Goal: Task Accomplishment & Management: Use online tool/utility

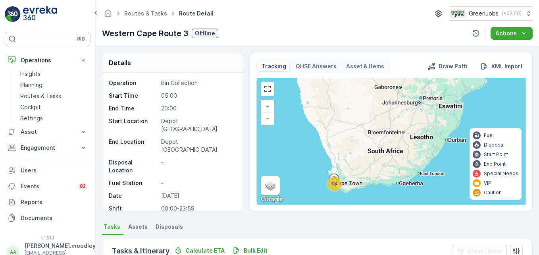
scroll to position [238, 0]
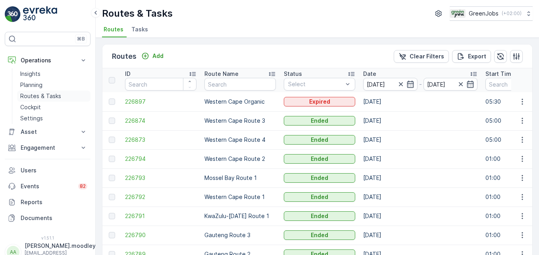
click at [38, 96] on p "Routes & Tasks" at bounding box center [40, 96] width 41 height 8
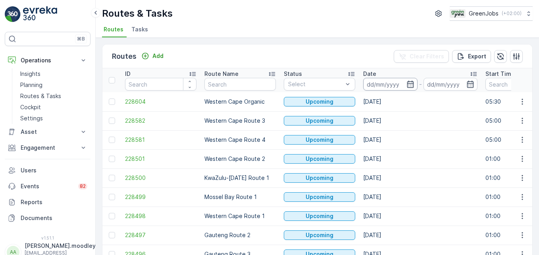
drag, startPoint x: 369, startPoint y: 75, endPoint x: 376, endPoint y: 85, distance: 12.7
click at [376, 83] on input at bounding box center [390, 84] width 54 height 13
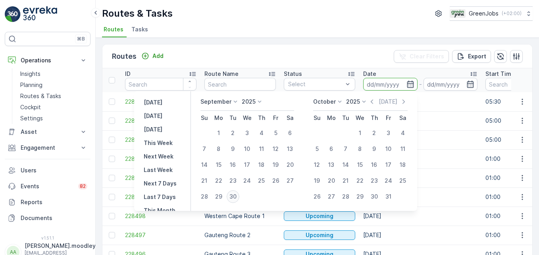
click at [235, 193] on div "30" at bounding box center [233, 196] width 13 height 13
type input "[DATE]"
click at [235, 193] on div "30" at bounding box center [233, 196] width 13 height 13
type input "[DATE]"
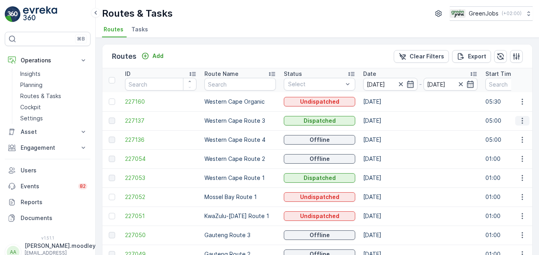
click at [524, 119] on icon "button" at bounding box center [522, 121] width 8 height 8
click at [517, 130] on span "See More Details" at bounding box center [503, 133] width 46 height 8
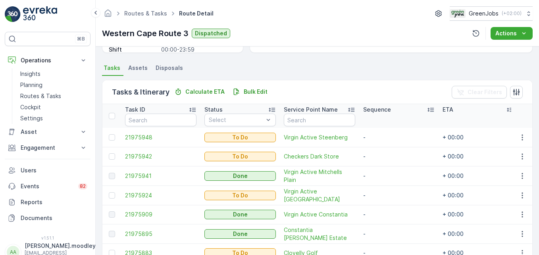
scroll to position [198, 0]
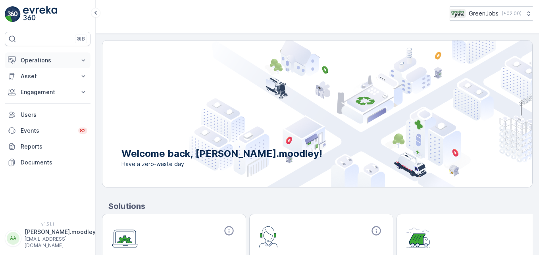
click at [83, 58] on icon at bounding box center [83, 60] width 8 height 8
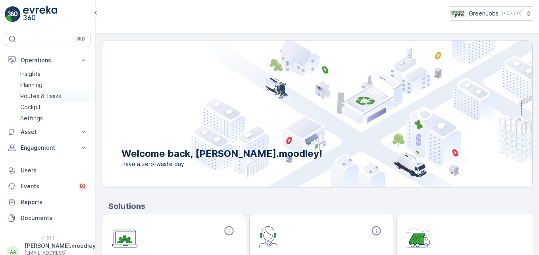
click at [45, 94] on p "Routes & Tasks" at bounding box center [40, 96] width 41 height 8
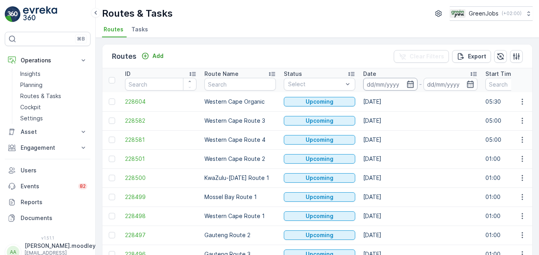
click at [383, 86] on input at bounding box center [390, 84] width 54 height 13
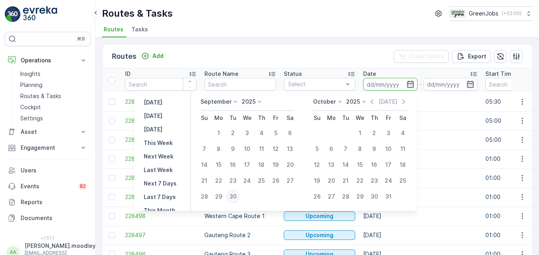
click at [237, 196] on div "30" at bounding box center [233, 196] width 13 height 13
type input "[DATE]"
click at [237, 196] on div "30" at bounding box center [233, 196] width 13 height 13
type input "[DATE]"
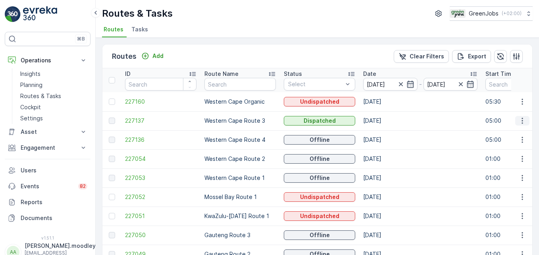
click at [385, 120] on icon "button" at bounding box center [522, 121] width 8 height 8
click at [385, 131] on span "See More Details" at bounding box center [503, 133] width 46 height 8
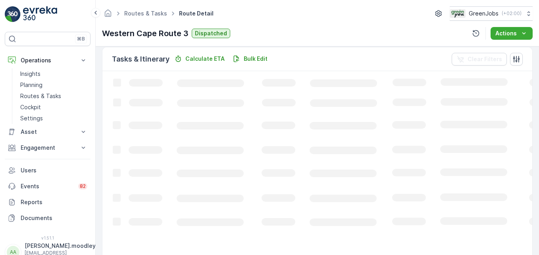
scroll to position [198, 0]
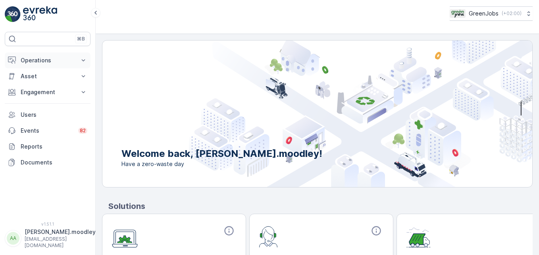
click at [82, 60] on icon at bounding box center [84, 60] width 4 height 2
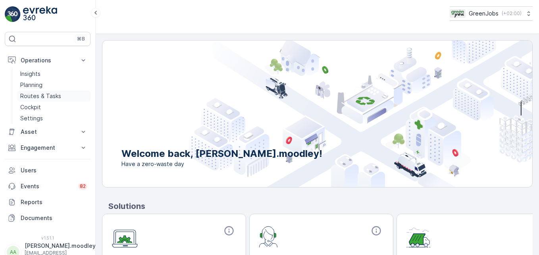
click at [48, 95] on p "Routes & Tasks" at bounding box center [40, 96] width 41 height 8
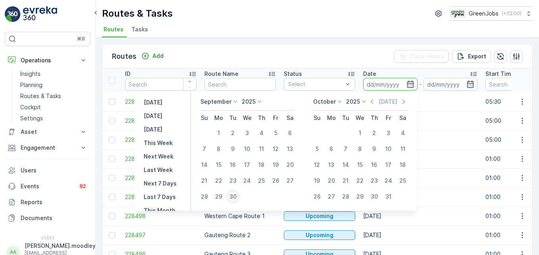
click at [232, 194] on div "30" at bounding box center [233, 196] width 13 height 13
type input "[DATE]"
click at [232, 194] on div "30" at bounding box center [233, 196] width 13 height 13
type input "[DATE]"
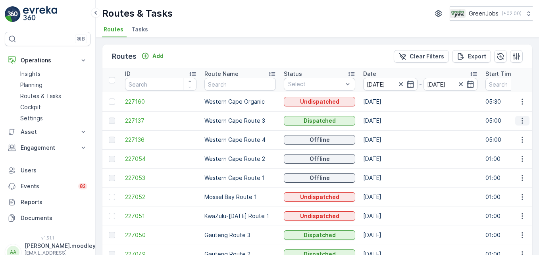
click at [385, 119] on icon "button" at bounding box center [521, 121] width 1 height 6
click at [385, 133] on span "See More Details" at bounding box center [503, 133] width 46 height 8
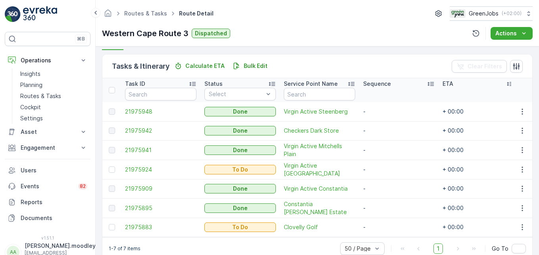
scroll to position [198, 0]
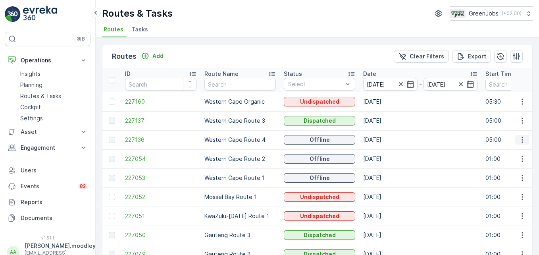
click at [385, 140] on icon "button" at bounding box center [522, 140] width 8 height 8
click at [385, 150] on span "See More Details" at bounding box center [503, 152] width 46 height 8
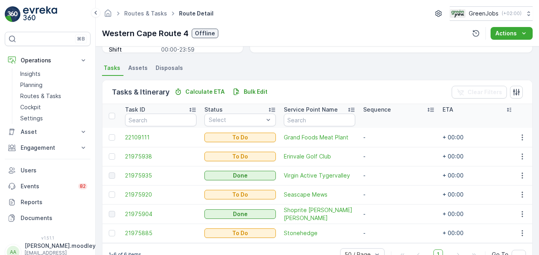
scroll to position [184, 0]
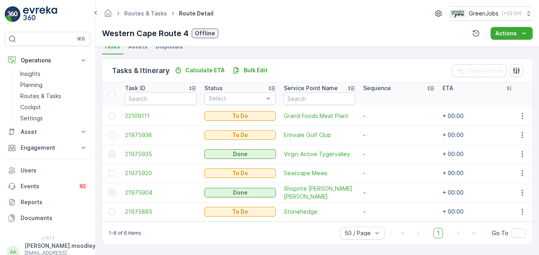
click at [185, 231] on div "1-6 of 6 items 50 / Page 1 Go To" at bounding box center [317, 232] width 430 height 23
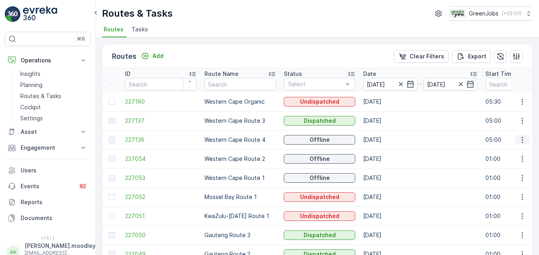
click at [385, 140] on icon "button" at bounding box center [522, 140] width 8 height 8
click at [385, 172] on td "[DATE]" at bounding box center [420, 177] width 122 height 19
click at [385, 158] on icon "button" at bounding box center [522, 159] width 8 height 8
click at [385, 170] on span "See More Details" at bounding box center [503, 171] width 46 height 8
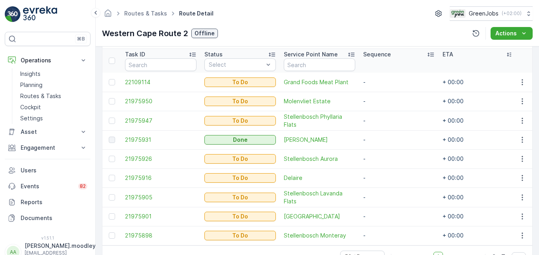
scroll to position [202, 0]
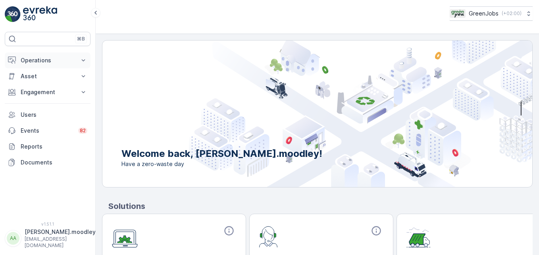
click at [82, 60] on icon at bounding box center [83, 60] width 8 height 8
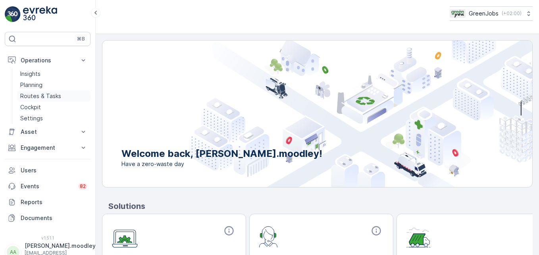
click at [50, 95] on p "Routes & Tasks" at bounding box center [40, 96] width 41 height 8
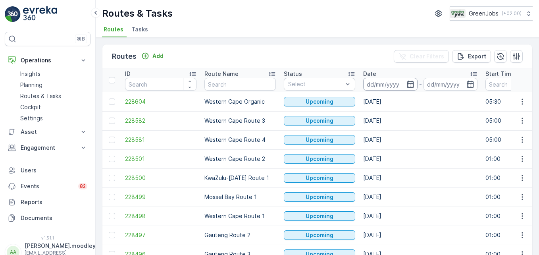
click at [371, 86] on input at bounding box center [390, 84] width 54 height 13
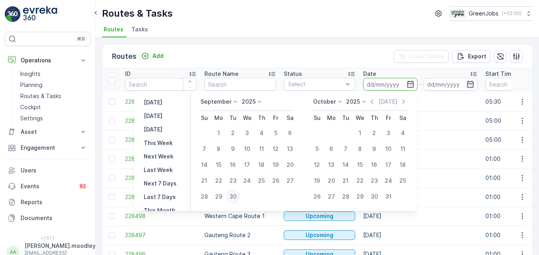
click at [236, 194] on div "30" at bounding box center [233, 196] width 13 height 13
type input "[DATE]"
click at [236, 194] on div "30" at bounding box center [233, 196] width 13 height 13
type input "[DATE]"
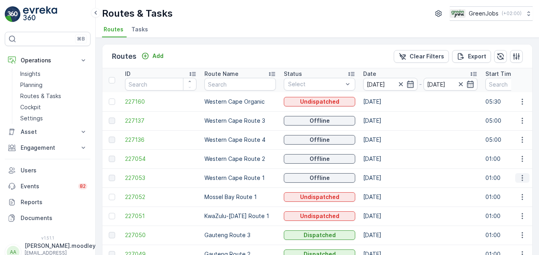
click at [385, 178] on icon "button" at bounding box center [522, 178] width 8 height 8
click at [385, 189] on span "See More Details" at bounding box center [503, 190] width 46 height 8
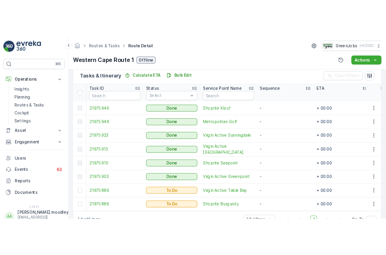
scroll to position [222, 0]
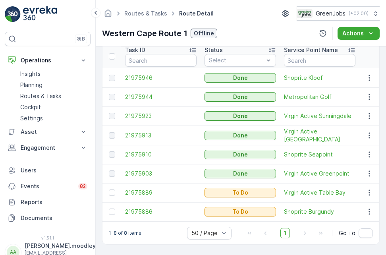
drag, startPoint x: 77, startPoint y: 11, endPoint x: 63, endPoint y: 10, distance: 13.5
click at [77, 11] on link at bounding box center [48, 14] width 86 height 16
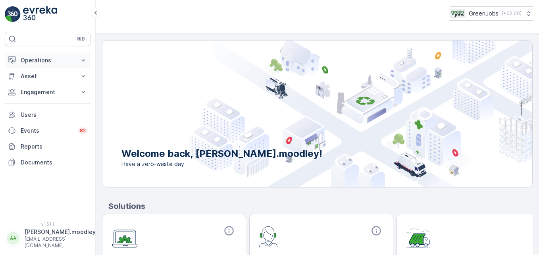
click at [84, 61] on icon at bounding box center [83, 60] width 8 height 8
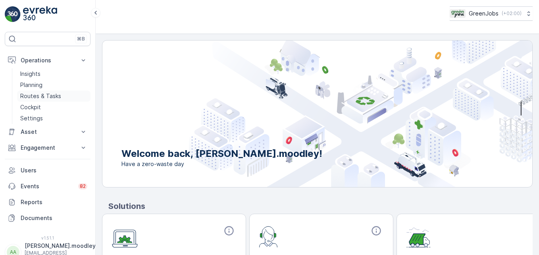
click at [46, 95] on p "Routes & Tasks" at bounding box center [40, 96] width 41 height 8
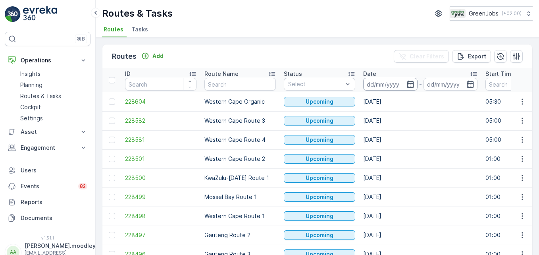
click at [378, 83] on input at bounding box center [390, 84] width 54 height 13
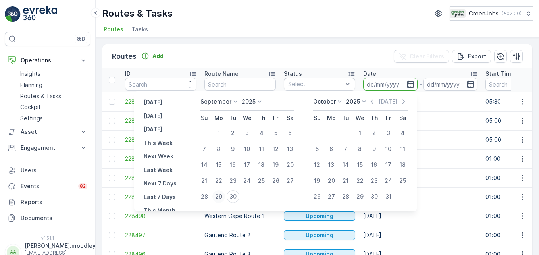
click at [221, 194] on div "29" at bounding box center [218, 196] width 13 height 13
type input "[DATE]"
click at [221, 194] on div "29" at bounding box center [218, 196] width 13 height 13
type input "[DATE]"
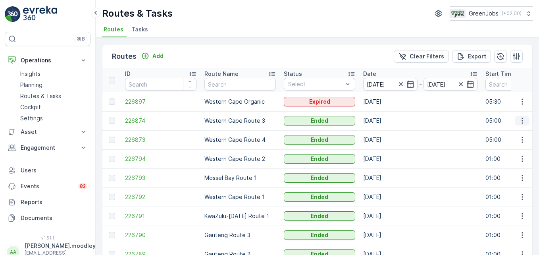
click at [385, 121] on icon "button" at bounding box center [522, 121] width 8 height 8
click at [385, 133] on span "See More Details" at bounding box center [503, 133] width 46 height 8
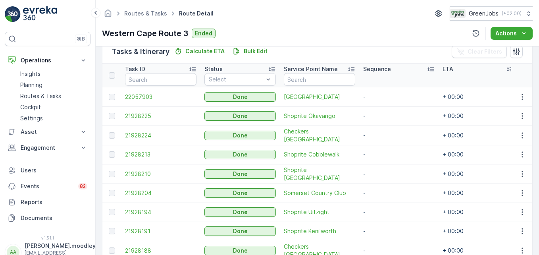
scroll to position [198, 0]
click at [385, 101] on icon "button" at bounding box center [522, 98] width 8 height 8
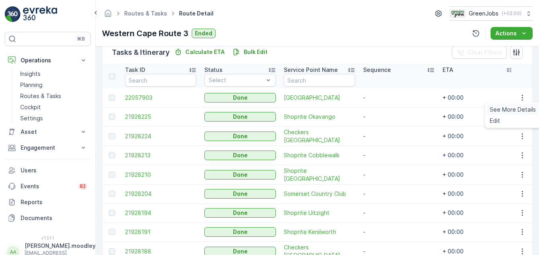
click at [385, 111] on span "See More Details" at bounding box center [513, 110] width 46 height 8
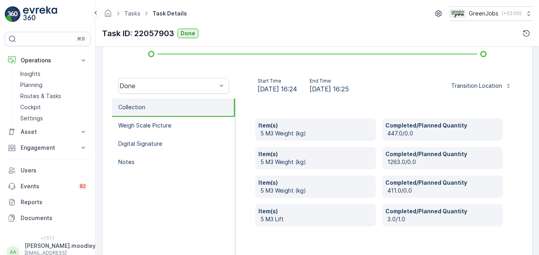
scroll to position [238, 0]
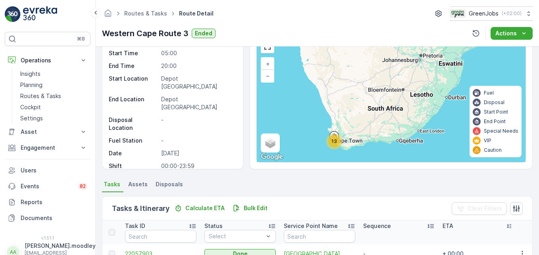
scroll to position [119, 0]
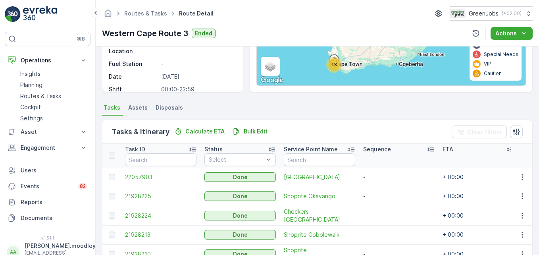
click at [385, 201] on td at bounding box center [521, 195] width 21 height 19
click at [385, 196] on icon "button" at bounding box center [522, 196] width 8 height 8
click at [385, 207] on span "See More Details" at bounding box center [513, 208] width 46 height 8
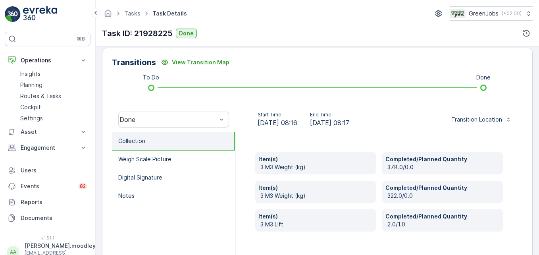
scroll to position [238, 0]
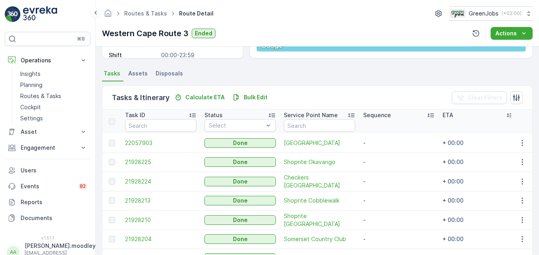
scroll to position [159, 0]
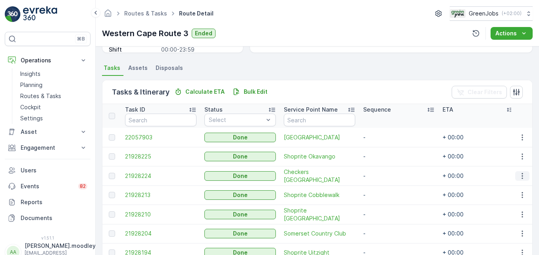
click at [385, 176] on icon "button" at bounding box center [522, 176] width 8 height 8
click at [385, 188] on span "See More Details" at bounding box center [513, 188] width 46 height 8
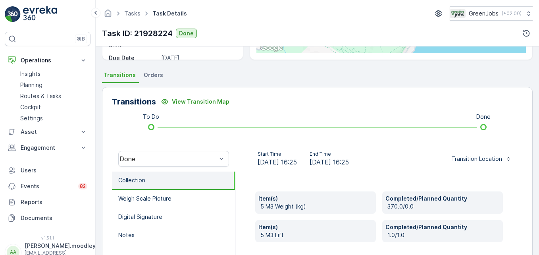
scroll to position [159, 0]
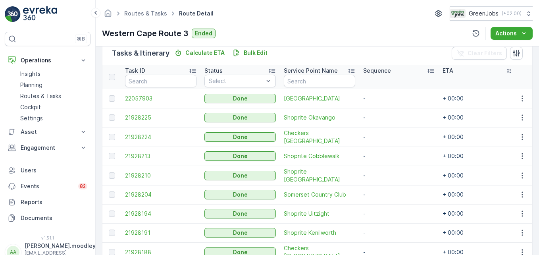
scroll to position [198, 0]
click at [385, 156] on icon "button" at bounding box center [522, 155] width 8 height 8
click at [385, 169] on span "See More Details" at bounding box center [513, 167] width 46 height 8
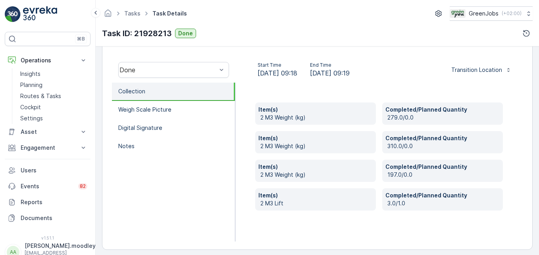
scroll to position [246, 0]
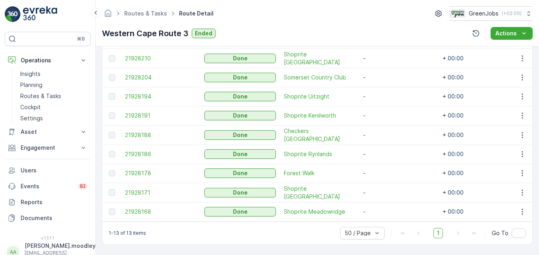
scroll to position [278, 0]
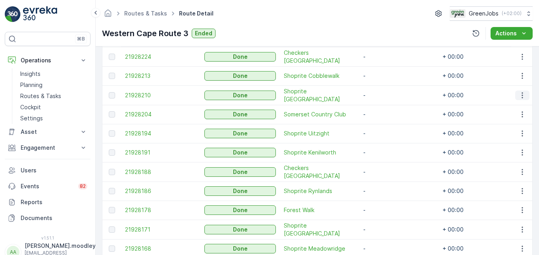
click at [385, 94] on icon "button" at bounding box center [522, 95] width 8 height 8
click at [385, 107] on span "See More Details" at bounding box center [513, 107] width 46 height 8
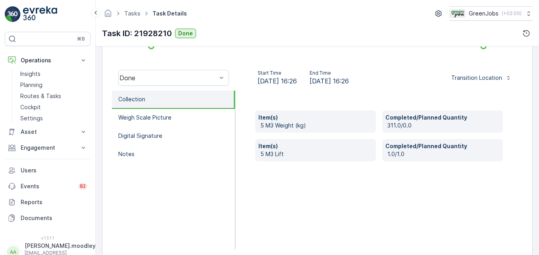
scroll to position [238, 0]
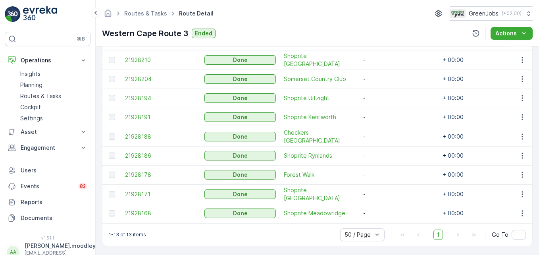
scroll to position [317, 0]
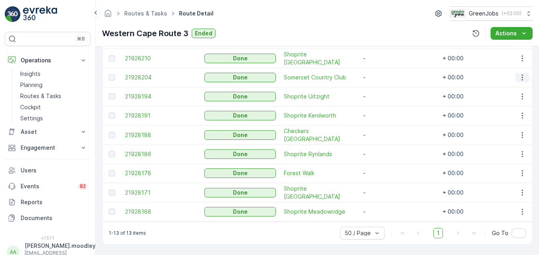
click at [385, 74] on icon "button" at bounding box center [522, 77] width 8 height 8
click at [385, 83] on span "See More Details" at bounding box center [513, 86] width 46 height 8
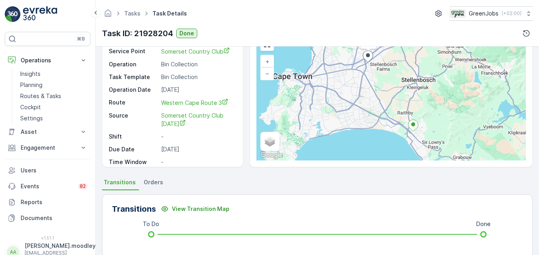
scroll to position [159, 0]
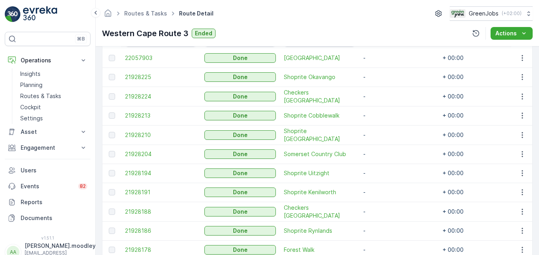
scroll to position [317, 0]
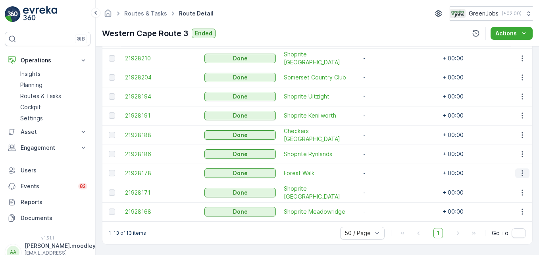
click at [385, 170] on icon "button" at bounding box center [522, 173] width 8 height 8
click at [385, 180] on span "See More Details" at bounding box center [513, 181] width 46 height 8
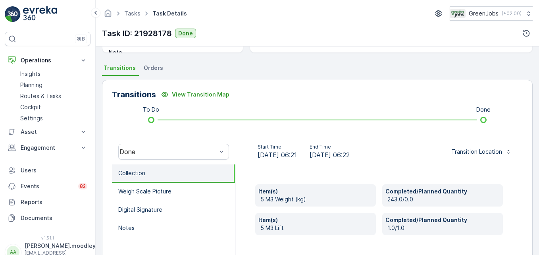
scroll to position [246, 0]
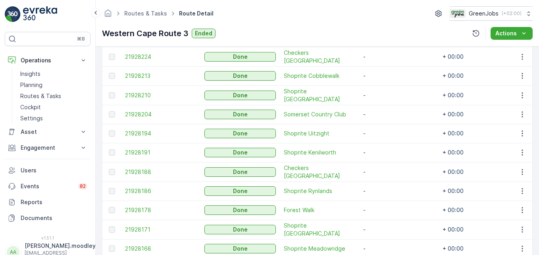
scroll to position [317, 0]
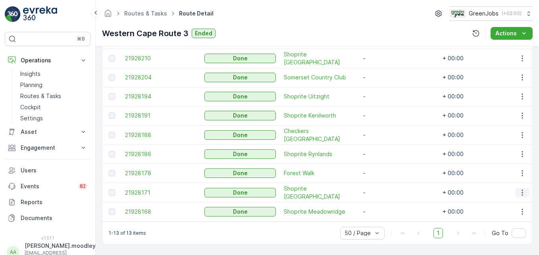
click at [385, 190] on icon "button" at bounding box center [522, 192] width 8 height 8
click at [385, 198] on span "See More Details" at bounding box center [513, 200] width 46 height 8
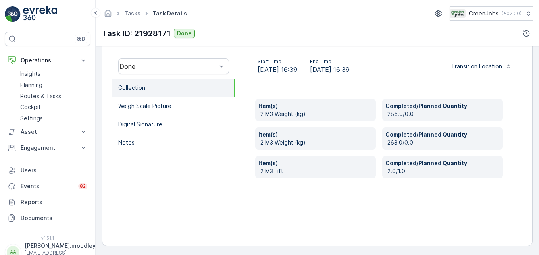
scroll to position [246, 0]
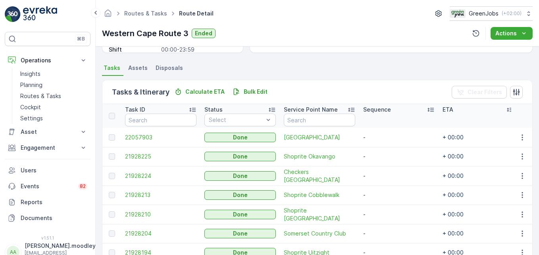
scroll to position [317, 0]
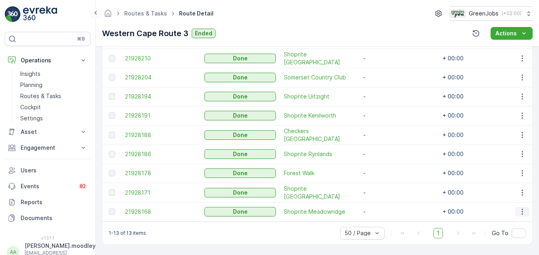
click at [385, 210] on icon "button" at bounding box center [522, 211] width 8 height 8
click at [385, 222] on span "See More Details" at bounding box center [513, 219] width 46 height 8
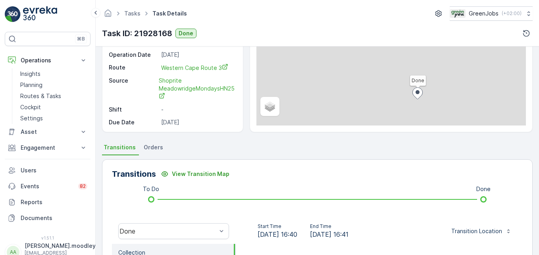
scroll to position [238, 0]
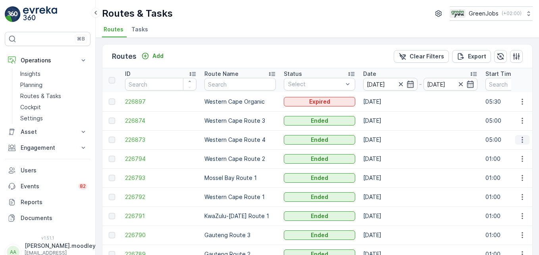
click at [385, 140] on icon "button" at bounding box center [522, 140] width 8 height 8
click at [385, 153] on span "See More Details" at bounding box center [503, 152] width 46 height 8
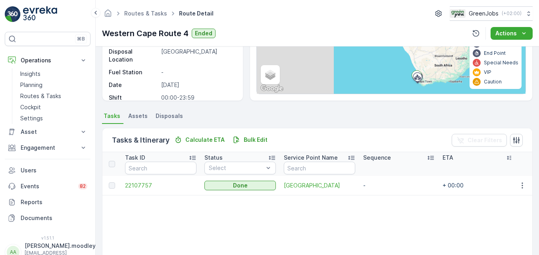
scroll to position [155, 0]
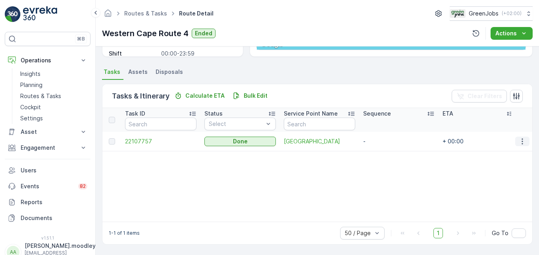
click at [385, 141] on icon "button" at bounding box center [522, 141] width 8 height 8
click at [385, 154] on span "See More Details" at bounding box center [513, 153] width 46 height 8
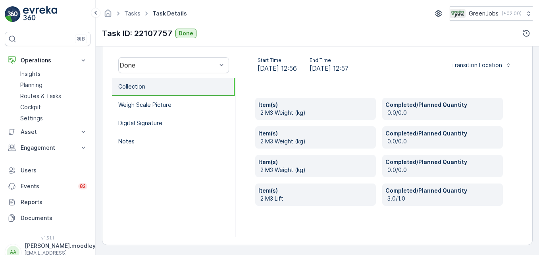
scroll to position [246, 0]
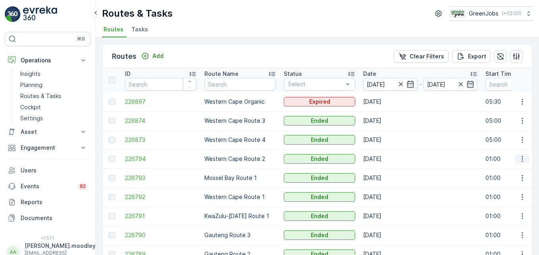
click at [385, 159] on icon "button" at bounding box center [522, 159] width 8 height 8
click at [385, 167] on span "See More Details" at bounding box center [503, 171] width 46 height 8
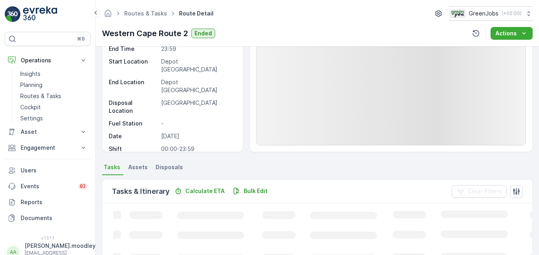
scroll to position [198, 0]
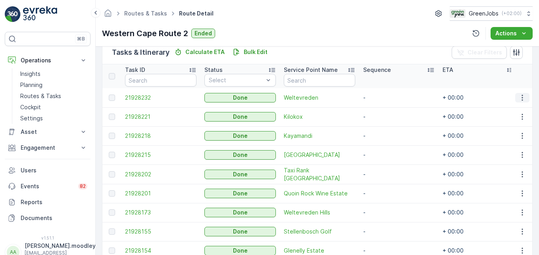
click at [385, 99] on icon "button" at bounding box center [522, 98] width 8 height 8
click at [385, 108] on span "See More Details" at bounding box center [513, 110] width 46 height 8
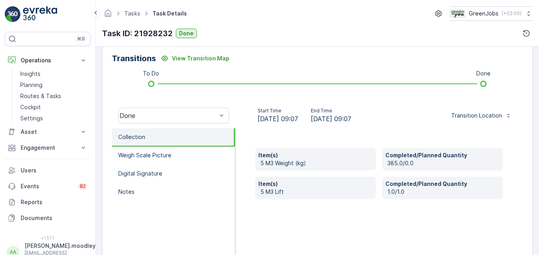
scroll to position [198, 0]
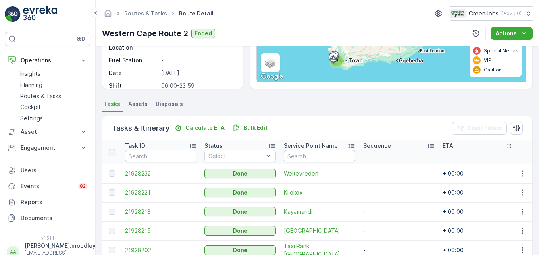
scroll to position [159, 0]
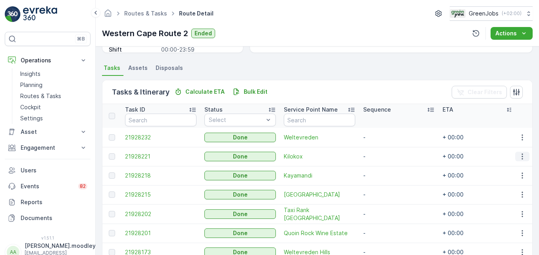
click at [385, 157] on icon "button" at bounding box center [522, 156] width 8 height 8
click at [385, 166] on span "See More Details" at bounding box center [513, 168] width 46 height 8
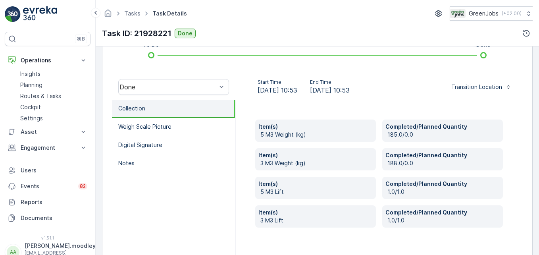
scroll to position [238, 0]
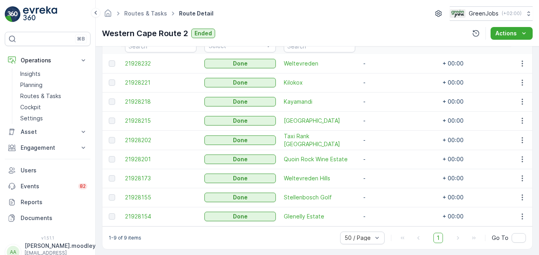
scroll to position [241, 0]
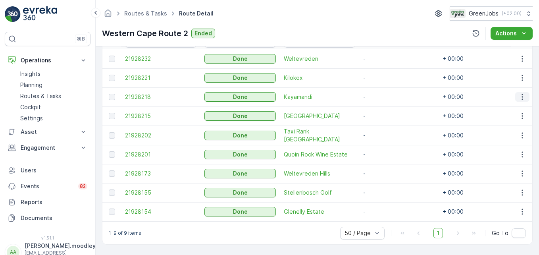
click at [385, 93] on icon "button" at bounding box center [522, 97] width 8 height 8
click at [385, 105] on span "See More Details" at bounding box center [513, 105] width 46 height 8
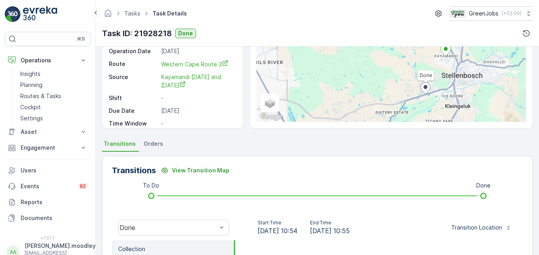
scroll to position [198, 0]
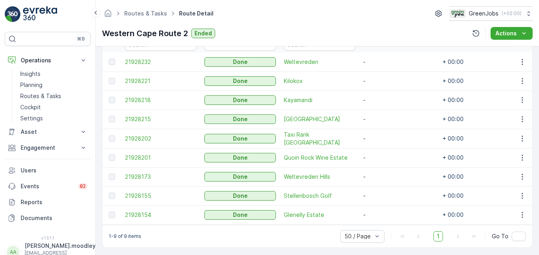
scroll to position [241, 0]
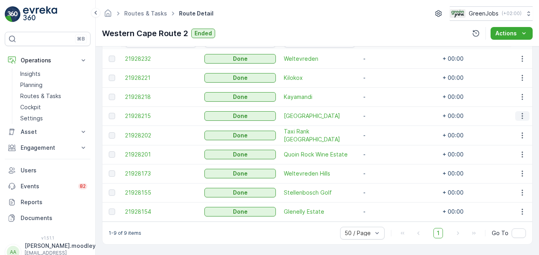
click at [385, 113] on icon "button" at bounding box center [522, 116] width 8 height 8
click at [385, 124] on span "See More Details" at bounding box center [513, 124] width 46 height 8
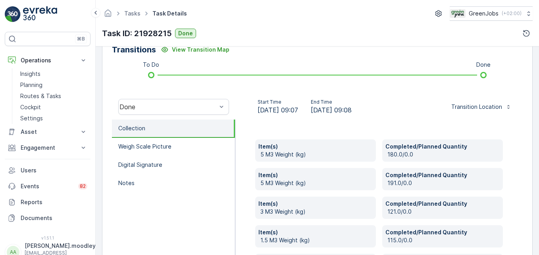
scroll to position [278, 0]
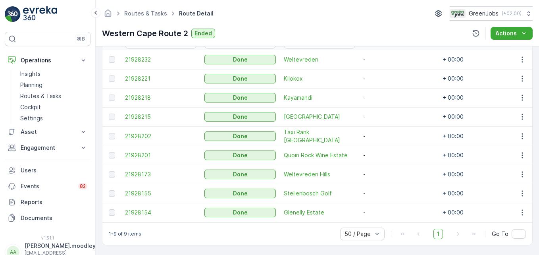
scroll to position [238, 0]
click at [385, 136] on icon "button" at bounding box center [521, 135] width 1 height 6
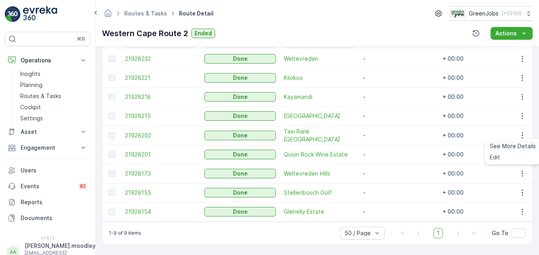
click at [385, 147] on span "See More Details" at bounding box center [513, 146] width 46 height 8
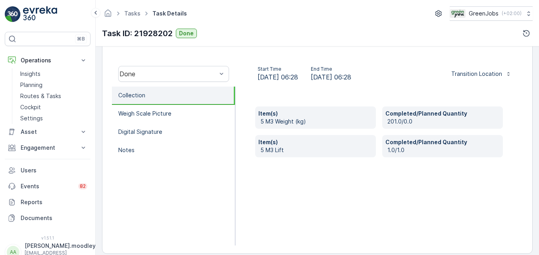
scroll to position [238, 0]
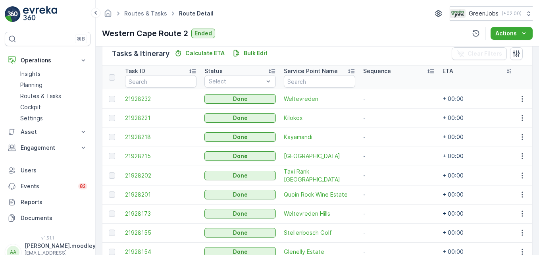
scroll to position [241, 0]
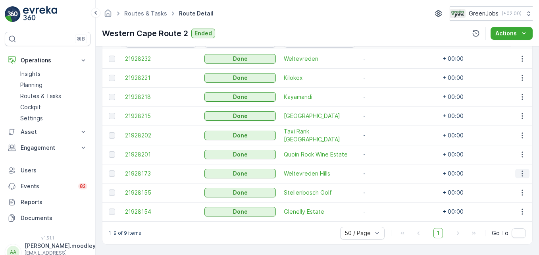
click at [385, 172] on icon "button" at bounding box center [522, 173] width 8 height 8
click at [385, 178] on span "See More Details" at bounding box center [513, 181] width 46 height 8
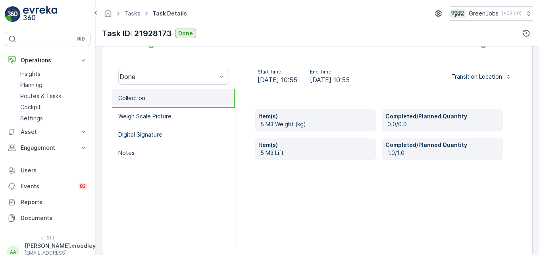
scroll to position [238, 0]
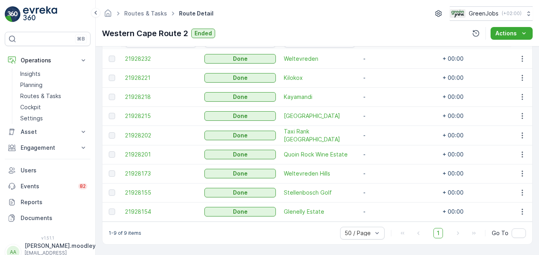
scroll to position [241, 0]
click at [385, 188] on icon "button" at bounding box center [522, 192] width 8 height 8
click at [385, 198] on span "See More Details" at bounding box center [513, 200] width 46 height 8
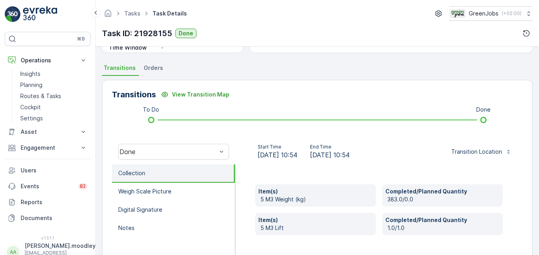
scroll to position [198, 0]
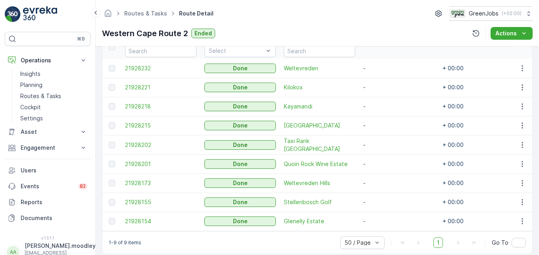
scroll to position [241, 0]
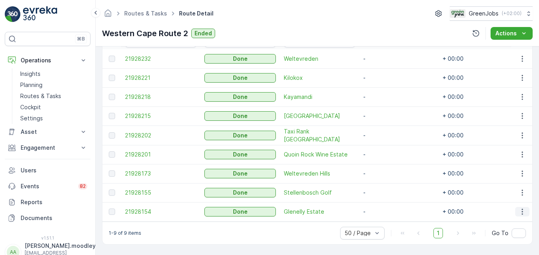
click at [385, 209] on icon "button" at bounding box center [522, 211] width 8 height 8
click at [385, 221] on span "See More Details" at bounding box center [513, 219] width 46 height 8
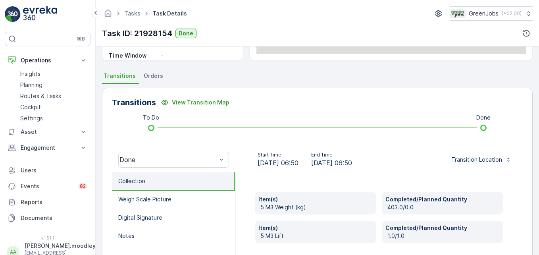
scroll to position [198, 0]
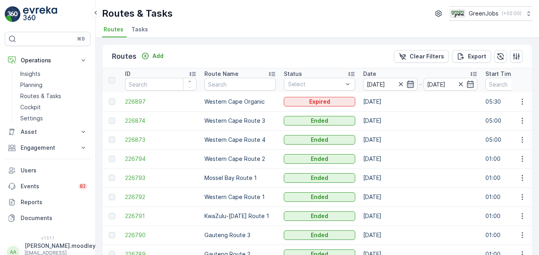
click at [385, 85] on icon "button" at bounding box center [410, 84] width 7 height 7
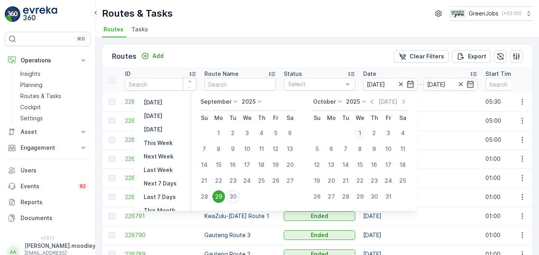
click at [362, 132] on div "1" at bounding box center [359, 133] width 13 height 13
type input "[DATE]"
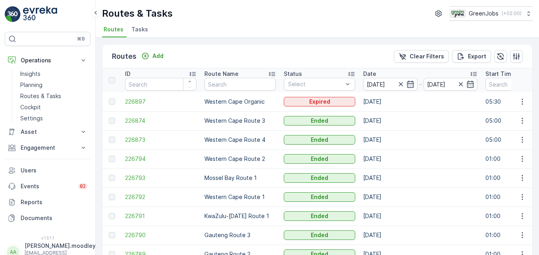
click at [362, 132] on td "[DATE]" at bounding box center [420, 139] width 122 height 19
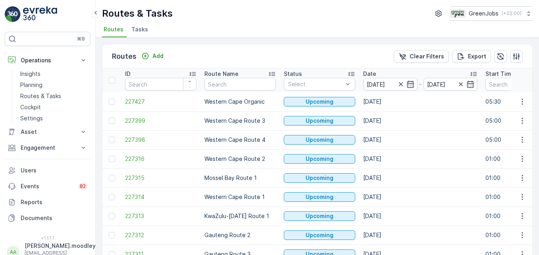
drag, startPoint x: 362, startPoint y: 132, endPoint x: 464, endPoint y: 165, distance: 106.9
click at [385, 166] on td "[DATE]" at bounding box center [420, 158] width 122 height 19
click at [385, 85] on icon "button" at bounding box center [410, 84] width 8 height 8
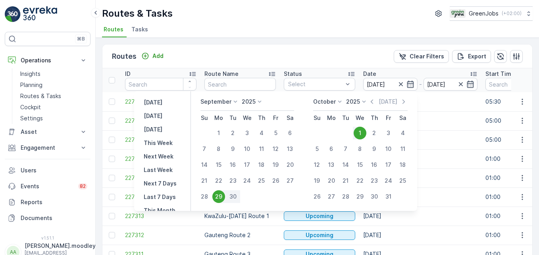
click at [233, 100] on icon at bounding box center [235, 102] width 8 height 8
click at [226, 152] on span "October" at bounding box center [216, 152] width 23 height 8
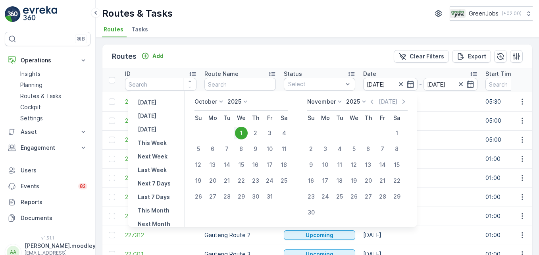
click at [246, 131] on div "1" at bounding box center [241, 133] width 13 height 13
click at [385, 86] on icon "button" at bounding box center [410, 84] width 8 height 8
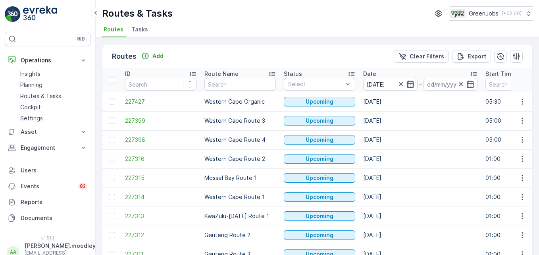
type input "[DATE]"
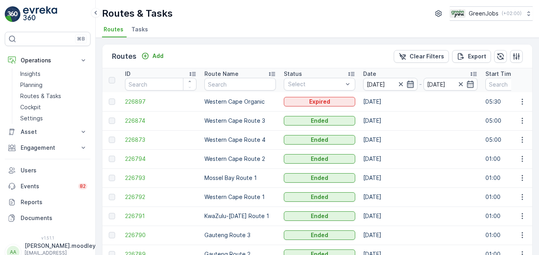
click at [385, 85] on icon "button" at bounding box center [410, 84] width 8 height 8
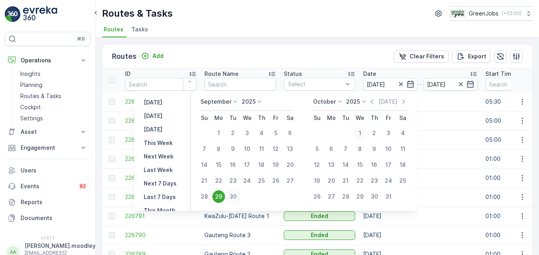
click at [361, 133] on div "1" at bounding box center [359, 133] width 13 height 13
type input "[DATE]"
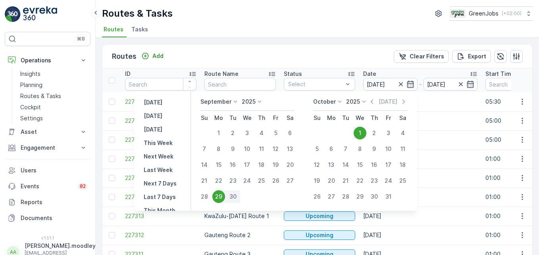
click at [236, 101] on icon at bounding box center [235, 102] width 8 height 8
click at [226, 150] on span "October" at bounding box center [216, 152] width 23 height 8
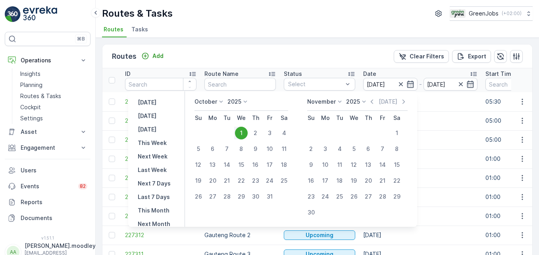
click at [246, 130] on div "1" at bounding box center [241, 133] width 13 height 13
type input "[DATE]"
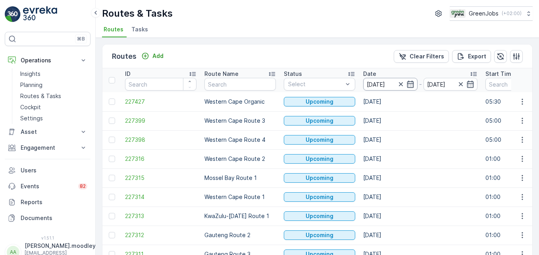
click at [385, 80] on div "[DATE]" at bounding box center [390, 84] width 54 height 13
click at [385, 85] on icon "button" at bounding box center [410, 84] width 8 height 8
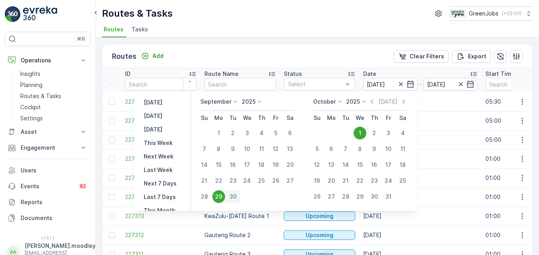
click at [361, 129] on div "1" at bounding box center [359, 133] width 13 height 13
type input "[DATE]"
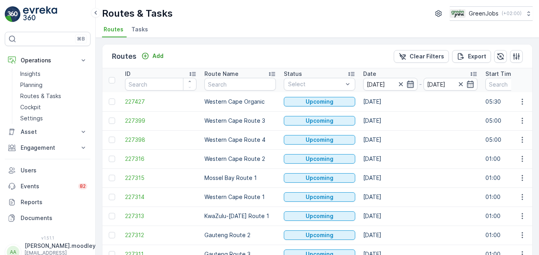
click at [385, 81] on icon "button" at bounding box center [410, 84] width 7 height 7
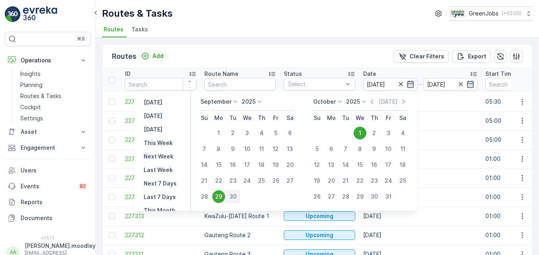
click at [235, 102] on icon at bounding box center [235, 102] width 8 height 8
click at [224, 155] on span "October" at bounding box center [216, 152] width 23 height 8
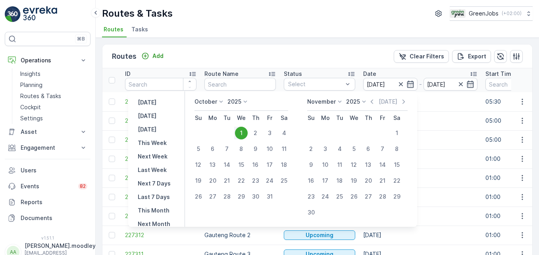
click at [244, 133] on div "1" at bounding box center [241, 133] width 13 height 13
type input "[DATE]"
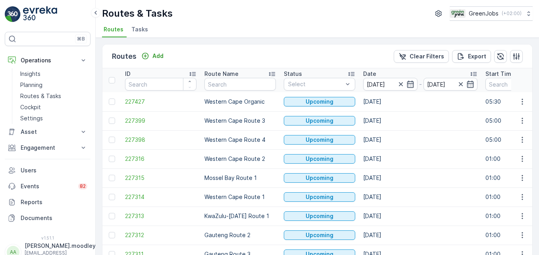
click at [244, 133] on td "Western Cape Route 4" at bounding box center [239, 139] width 79 height 19
click at [385, 85] on icon "button" at bounding box center [410, 84] width 8 height 8
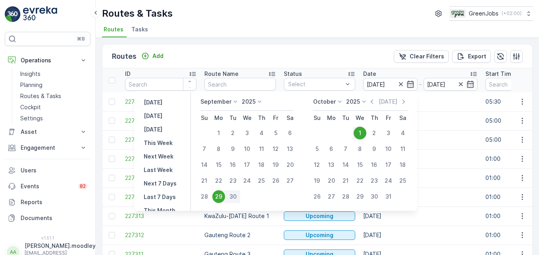
click at [361, 133] on div "1" at bounding box center [359, 133] width 13 height 13
click at [385, 88] on input "[DATE]" at bounding box center [390, 84] width 54 height 13
type input "[DATE]"
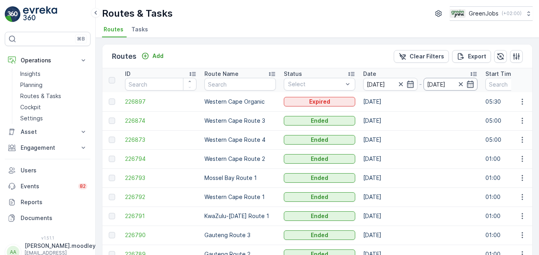
click at [385, 83] on input "[DATE]" at bounding box center [450, 84] width 54 height 13
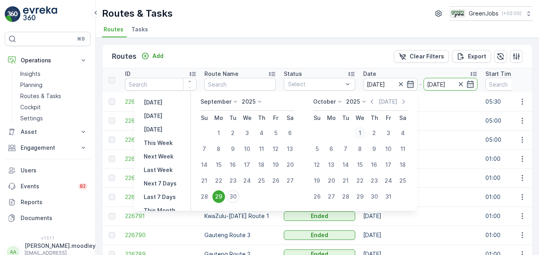
click at [360, 133] on div "1" at bounding box center [359, 133] width 13 height 13
type input "[DATE]"
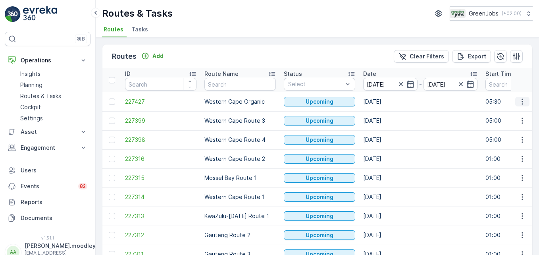
click at [385, 99] on button "button" at bounding box center [522, 102] width 14 height 10
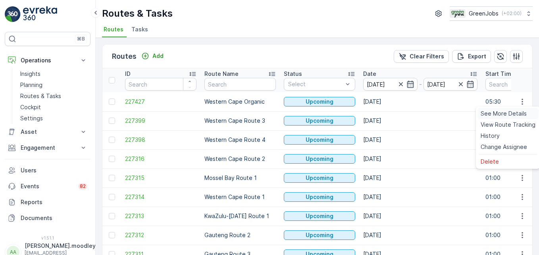
click at [385, 113] on span "See More Details" at bounding box center [503, 113] width 46 height 8
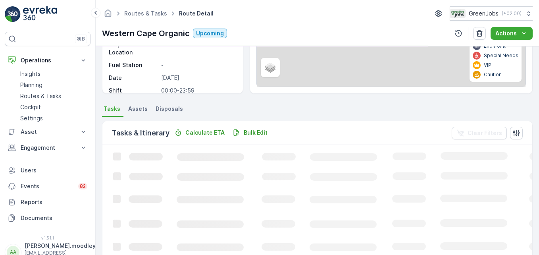
scroll to position [119, 0]
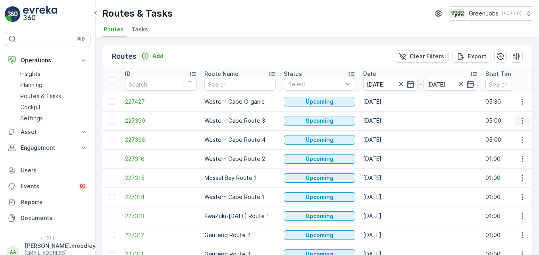
click at [385, 119] on icon "button" at bounding box center [522, 121] width 8 height 8
click at [385, 133] on span "See More Details" at bounding box center [503, 133] width 46 height 8
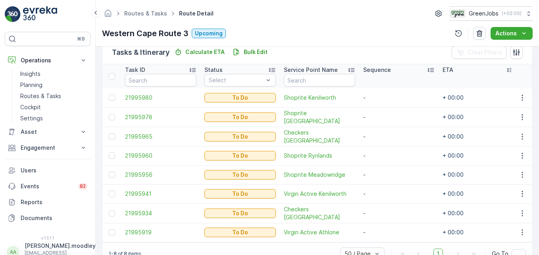
scroll to position [222, 0]
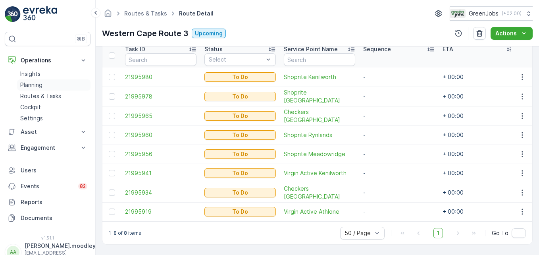
click at [38, 85] on p "Planning" at bounding box center [31, 85] width 22 height 8
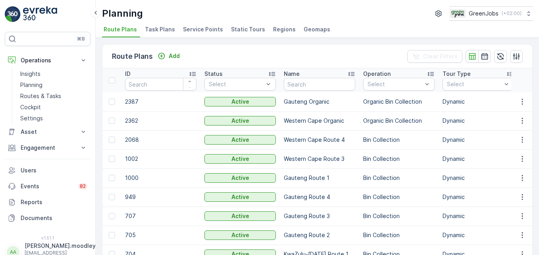
click at [206, 30] on span "Service Points" at bounding box center [203, 29] width 40 height 8
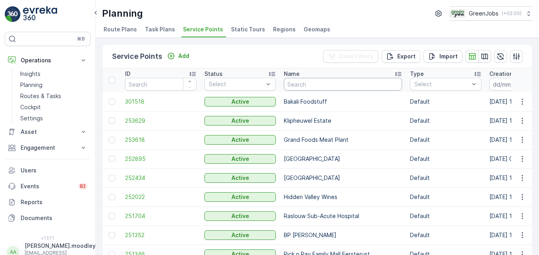
click at [325, 84] on input "text" at bounding box center [343, 84] width 118 height 13
type input "perfe"
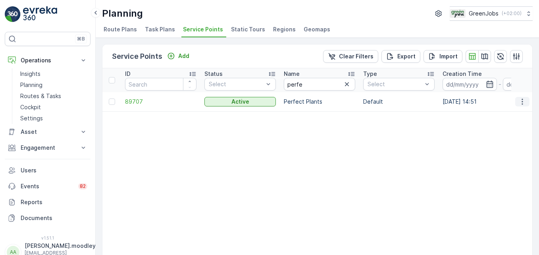
click at [385, 102] on icon "button" at bounding box center [522, 102] width 8 height 8
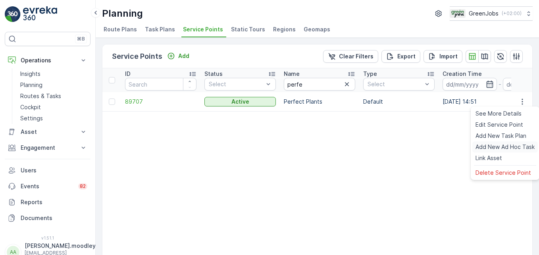
click at [385, 146] on span "Add New Ad Hoc Task" at bounding box center [504, 147] width 59 height 8
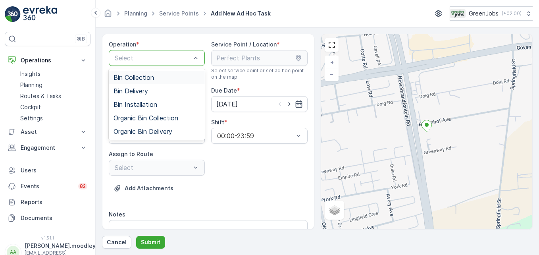
click at [123, 74] on span "Bin Collection" at bounding box center [133, 77] width 40 height 7
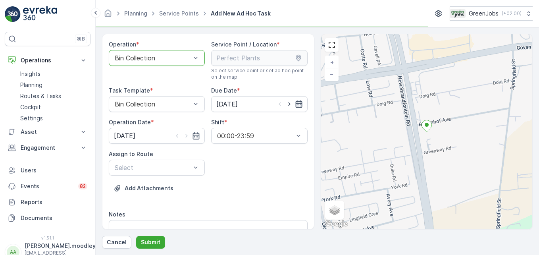
click at [295, 103] on icon "button" at bounding box center [299, 104] width 8 height 8
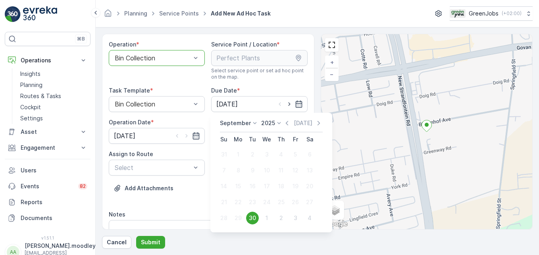
click at [254, 122] on icon at bounding box center [255, 123] width 8 height 8
click at [241, 174] on span "October" at bounding box center [236, 174] width 23 height 8
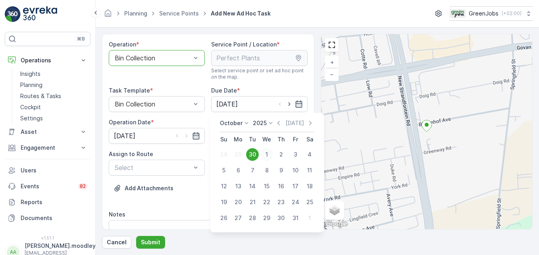
click at [269, 152] on div "1" at bounding box center [266, 154] width 13 height 13
type input "[DATE]"
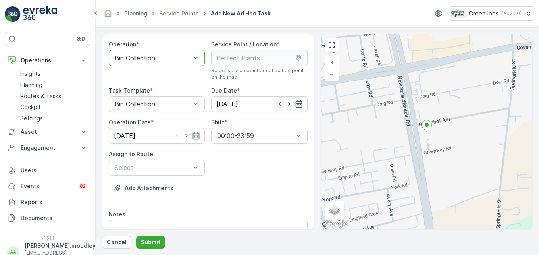
click at [193, 135] on icon "button" at bounding box center [196, 135] width 7 height 7
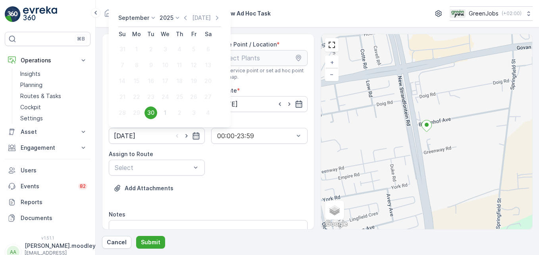
click at [153, 20] on icon at bounding box center [153, 18] width 8 height 8
click at [142, 69] on span "October" at bounding box center [134, 69] width 23 height 8
click at [166, 48] on div "1" at bounding box center [165, 49] width 13 height 13
type input "[DATE]"
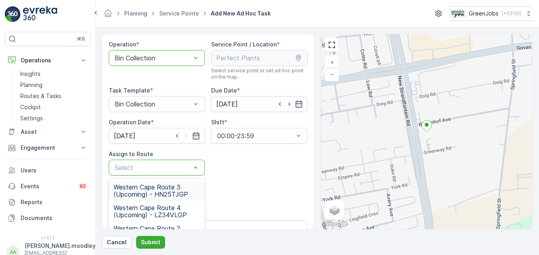
click at [177, 192] on span "Western Cape Route 3 (Upcoming) - HN25TJGP" at bounding box center [156, 190] width 86 height 14
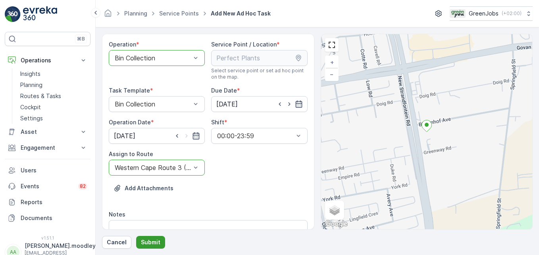
click at [151, 241] on p "Submit" at bounding box center [150, 242] width 19 height 8
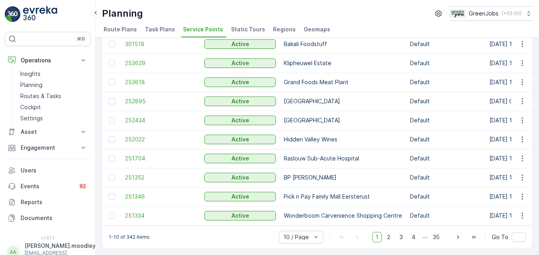
scroll to position [61, 0]
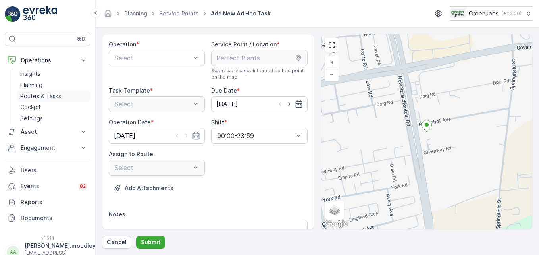
click at [53, 95] on p "Routes & Tasks" at bounding box center [40, 96] width 41 height 8
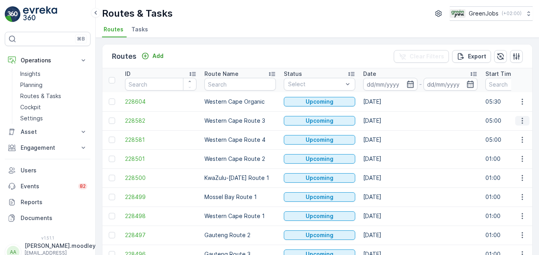
click at [385, 123] on button "button" at bounding box center [522, 121] width 14 height 10
click at [385, 131] on span "See More Details" at bounding box center [503, 133] width 46 height 8
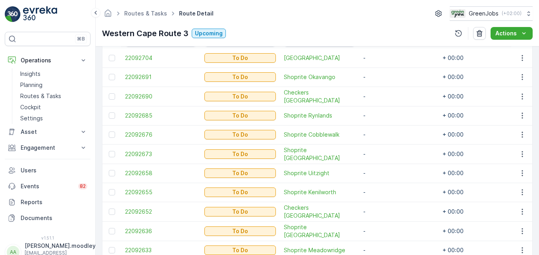
scroll to position [278, 0]
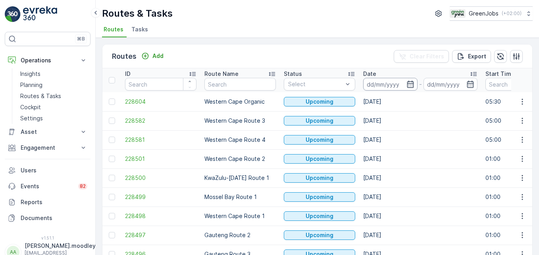
click at [383, 88] on input at bounding box center [390, 84] width 54 height 13
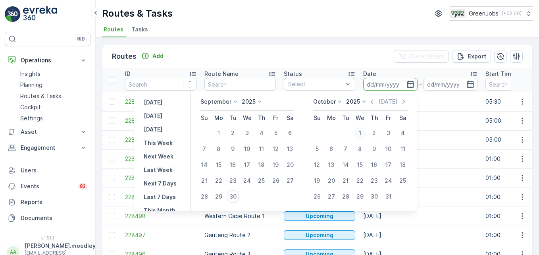
click at [360, 132] on div "1" at bounding box center [359, 133] width 13 height 13
type input "[DATE]"
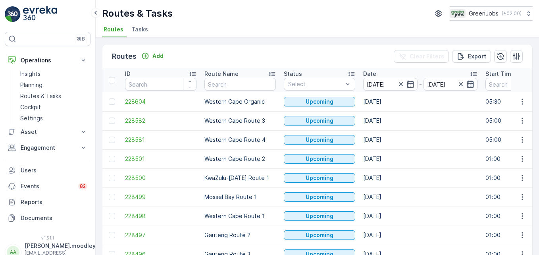
click at [385, 84] on icon "button" at bounding box center [470, 84] width 7 height 7
click at [385, 122] on icon "button" at bounding box center [522, 121] width 8 height 8
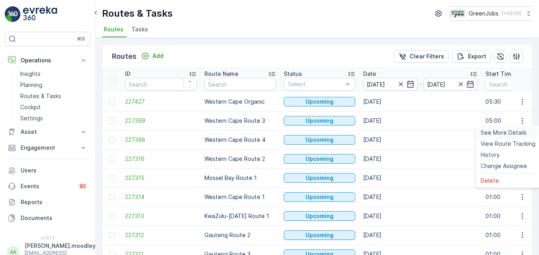
click at [385, 132] on span "See More Details" at bounding box center [503, 133] width 46 height 8
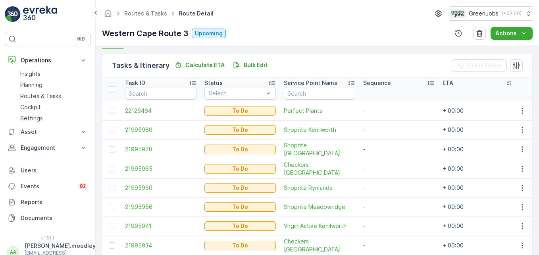
scroll to position [122, 0]
